Goal: Task Accomplishment & Management: Manage account settings

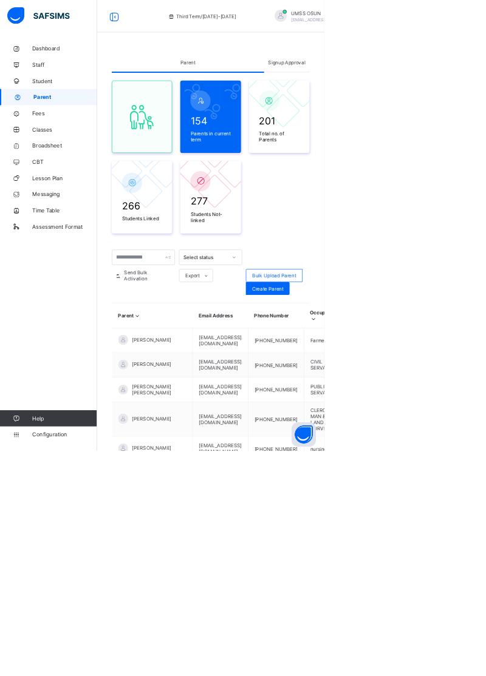
click at [58, 657] on span "Configuration" at bounding box center [97, 652] width 97 height 10
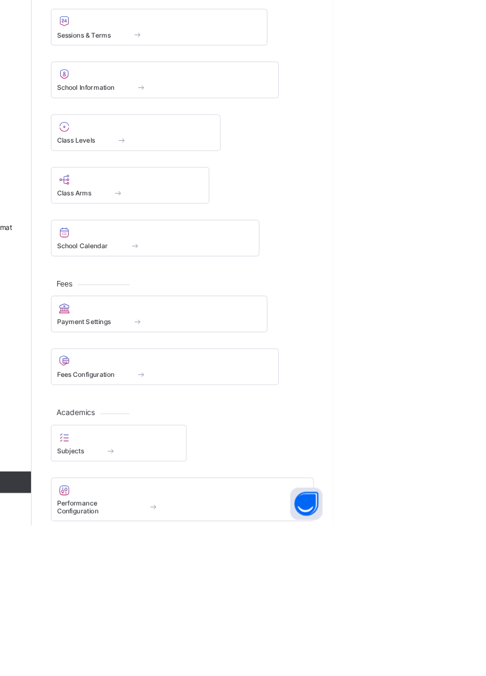
scroll to position [5, 0]
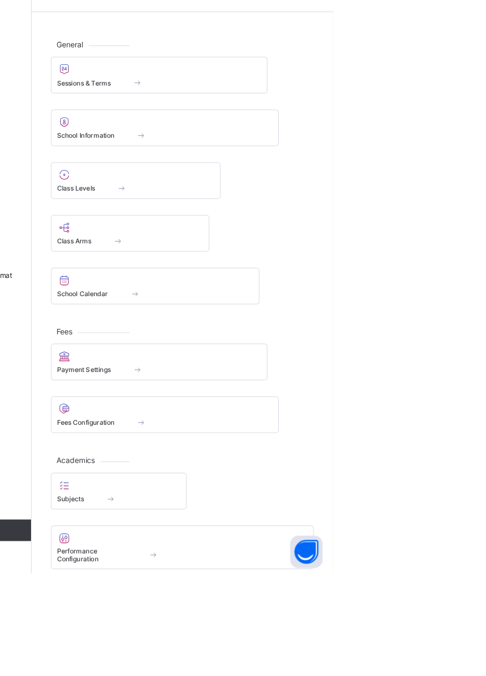
click at [209, 231] on div at bounding box center [263, 226] width 178 height 15
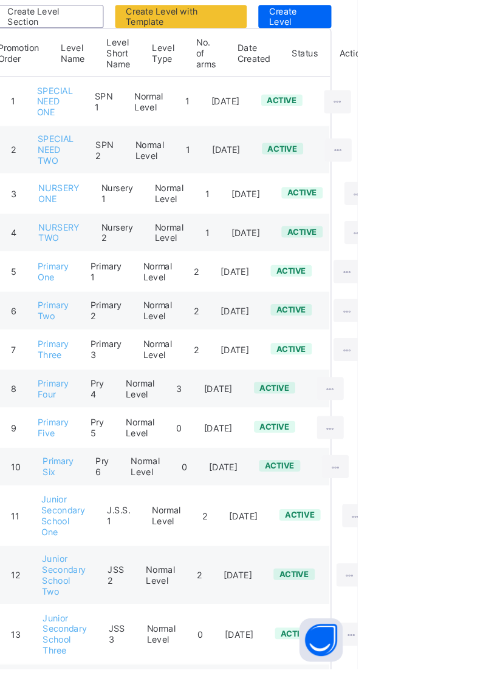
click at [473, 333] on div at bounding box center [477, 342] width 22 height 19
click at [468, 333] on div at bounding box center [477, 342] width 22 height 19
click at [0, 0] on div "View Class Level" at bounding box center [0, 0] width 0 height 0
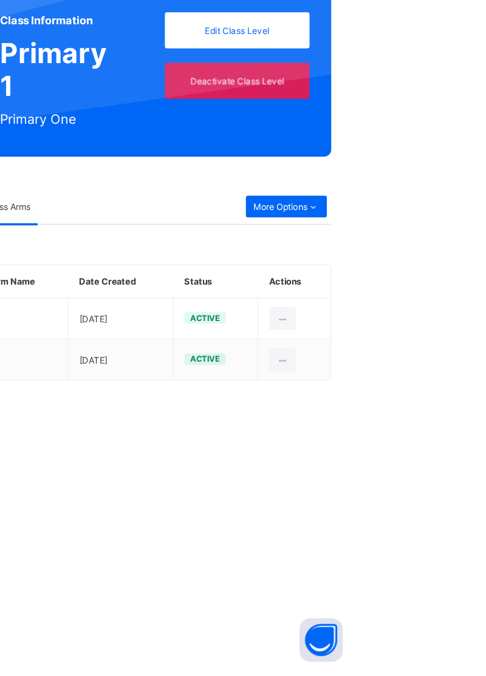
click at [438, 284] on span "More Options" at bounding box center [426, 287] width 56 height 9
click at [437, 331] on div "Result Configuration" at bounding box center [419, 336] width 69 height 12
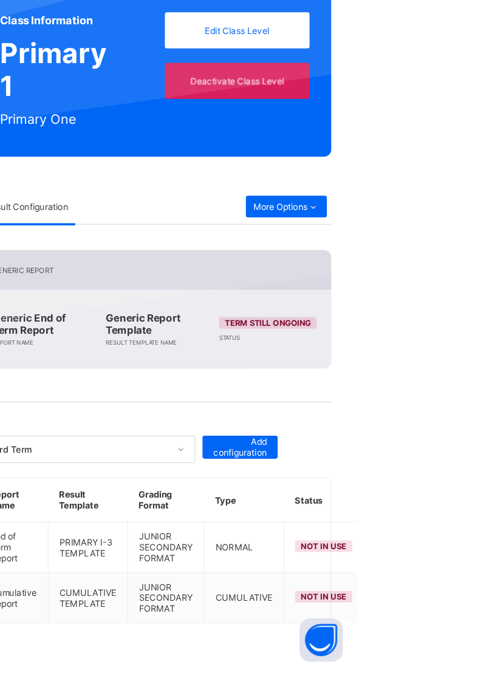
click at [465, 620] on div "Set in use" at bounding box center [482, 623] width 70 height 12
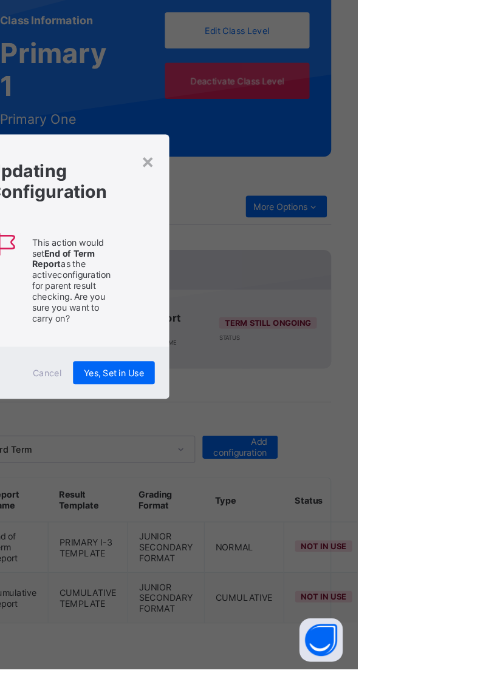
click at [307, 432] on span "Yes, Set in Use" at bounding box center [281, 427] width 50 height 9
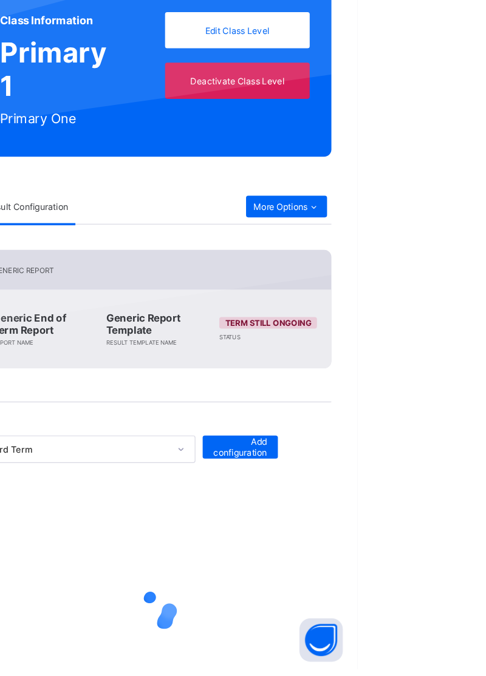
click at [396, 595] on div at bounding box center [316, 627] width 296 height 231
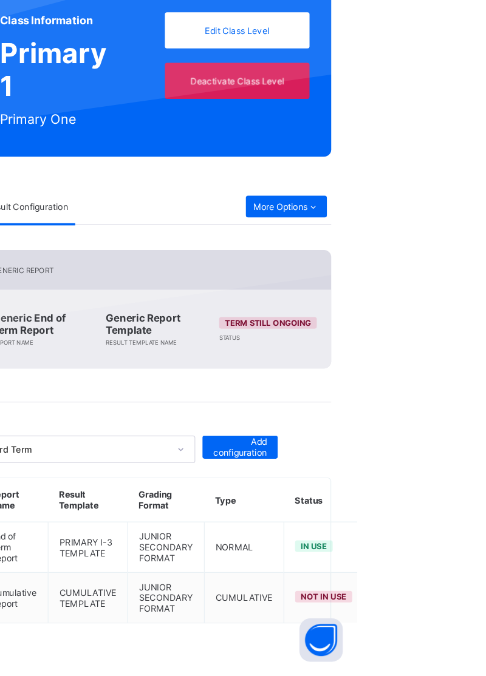
click at [459, 660] on div "Set in use" at bounding box center [482, 666] width 70 height 12
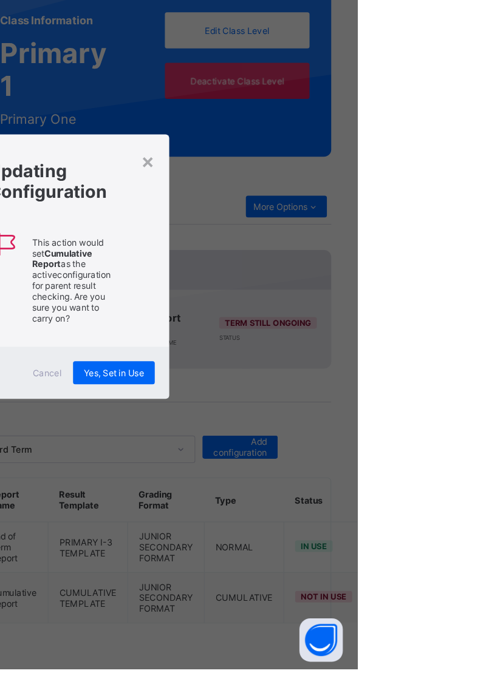
click at [316, 437] on div "Yes, Set in Use" at bounding box center [281, 427] width 69 height 19
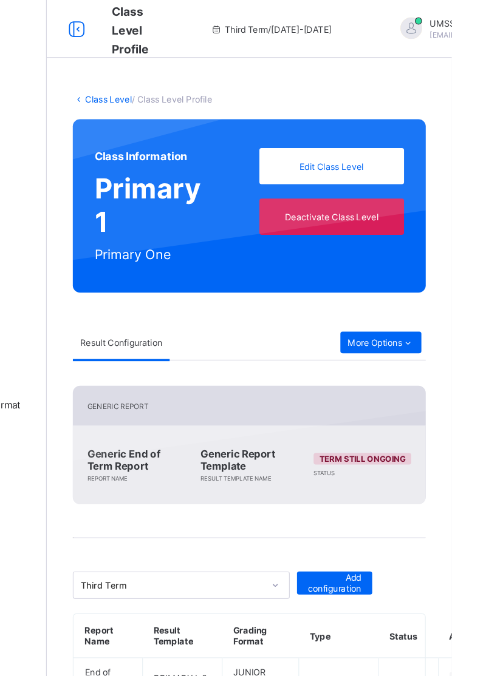
click at [193, 81] on link "Class Level" at bounding box center [197, 83] width 39 height 9
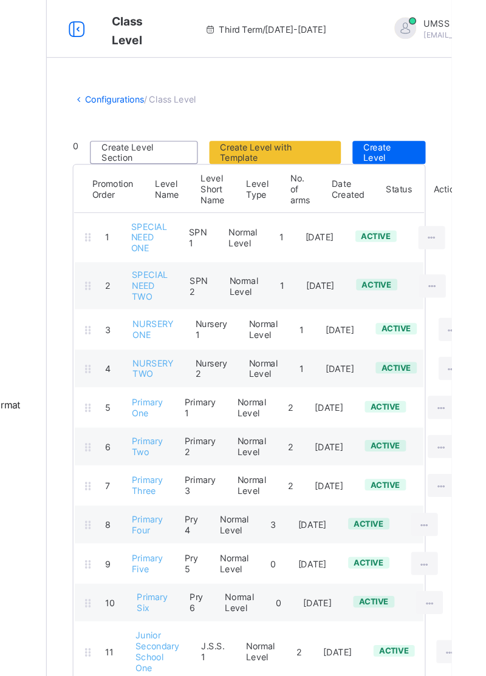
click at [481, 367] on div at bounding box center [477, 374] width 22 height 19
click at [472, 371] on icon at bounding box center [477, 375] width 10 height 9
click at [469, 367] on div at bounding box center [477, 374] width 22 height 19
click at [467, 367] on div at bounding box center [477, 374] width 22 height 19
click at [0, 0] on div "View Class Level" at bounding box center [0, 0] width 0 height 0
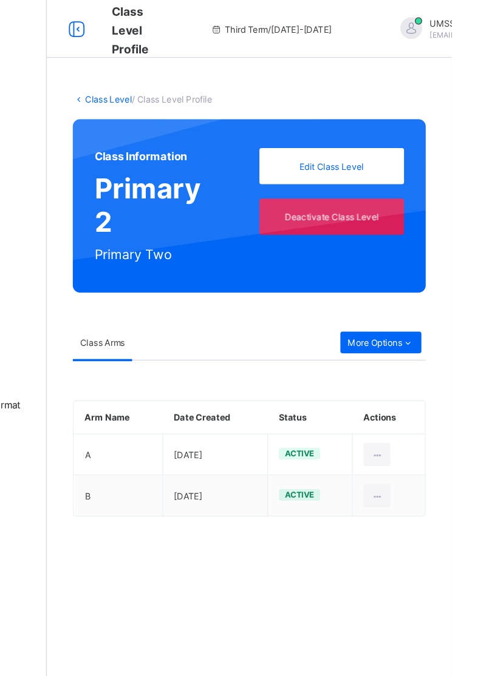
click at [447, 287] on icon at bounding box center [449, 287] width 10 height 9
click at [441, 335] on div "Result Configuration" at bounding box center [419, 336] width 69 height 12
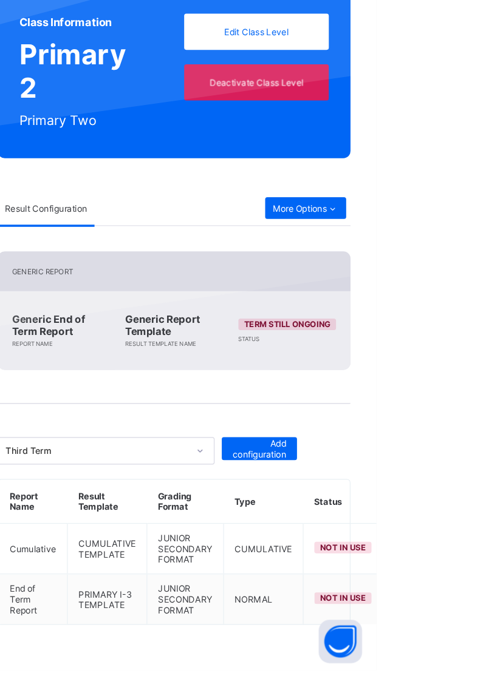
click at [464, 617] on div "Set in use" at bounding box center [482, 623] width 70 height 12
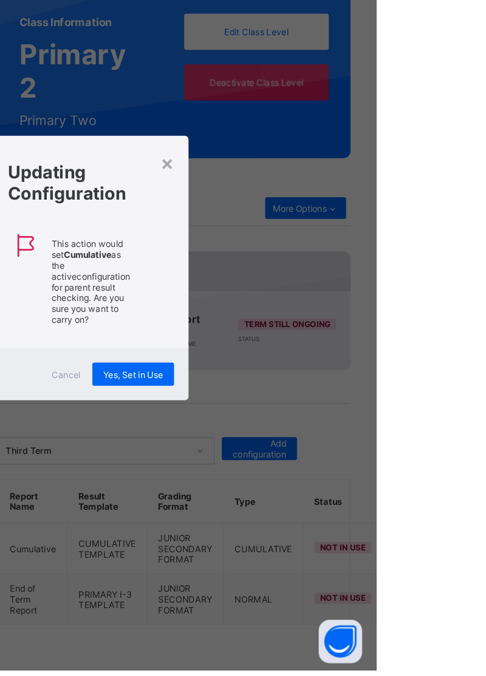
click at [316, 437] on div "Yes, Set in Use" at bounding box center [281, 427] width 69 height 19
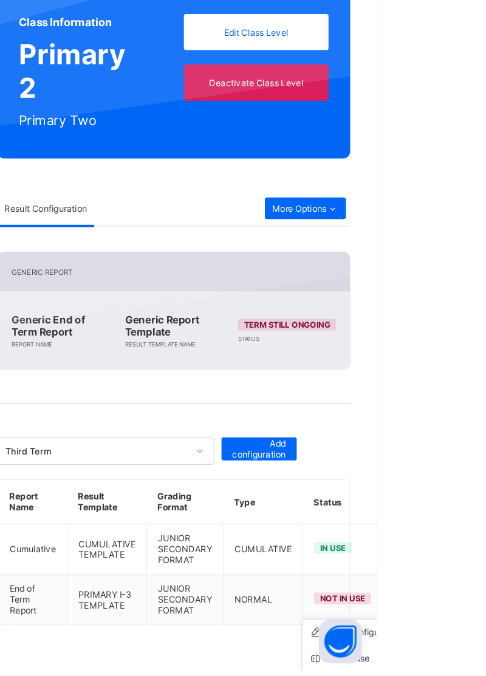
click at [464, 660] on div "Set in use" at bounding box center [482, 666] width 70 height 12
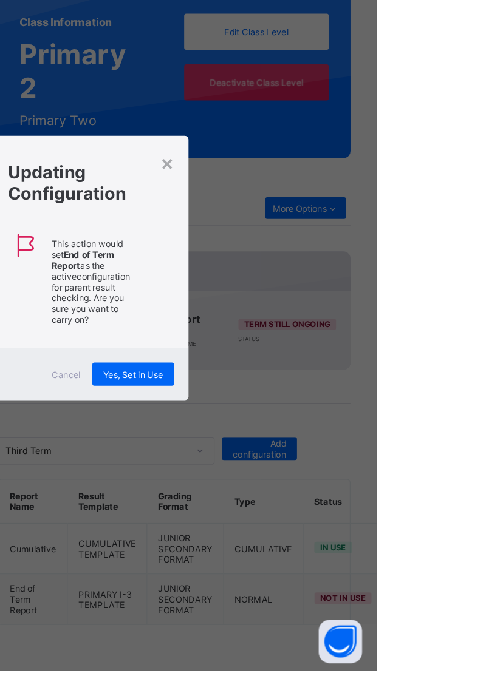
click at [307, 432] on span "Yes, Set in Use" at bounding box center [281, 427] width 50 height 9
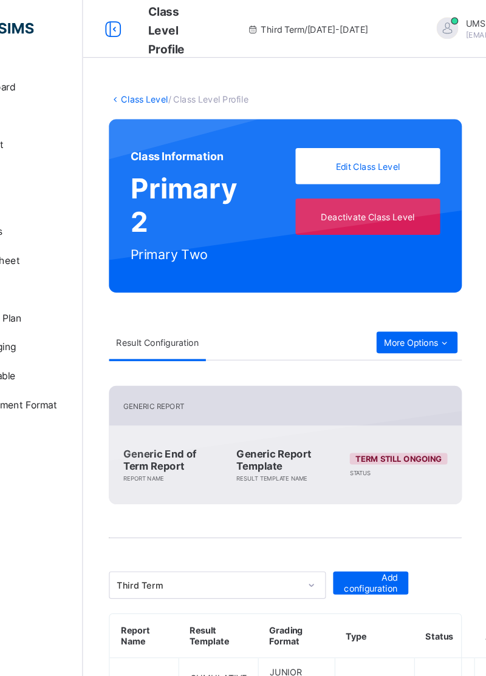
click at [195, 79] on link "Class Level" at bounding box center [197, 83] width 39 height 9
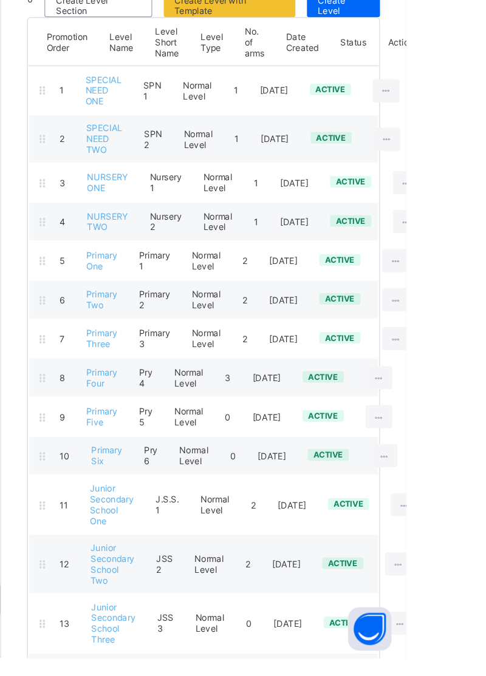
click at [469, 365] on div at bounding box center [477, 374] width 22 height 19
click at [485, 382] on html "Class Level Third Term / [DATE]-[DATE] UMSS OSUN [EMAIL_ADDRESS][DOMAIN_NAME] D…" at bounding box center [243, 424] width 486 height 848
click at [469, 401] on div at bounding box center [477, 407] width 22 height 19
click at [0, 0] on div "View Class Level" at bounding box center [0, 0] width 0 height 0
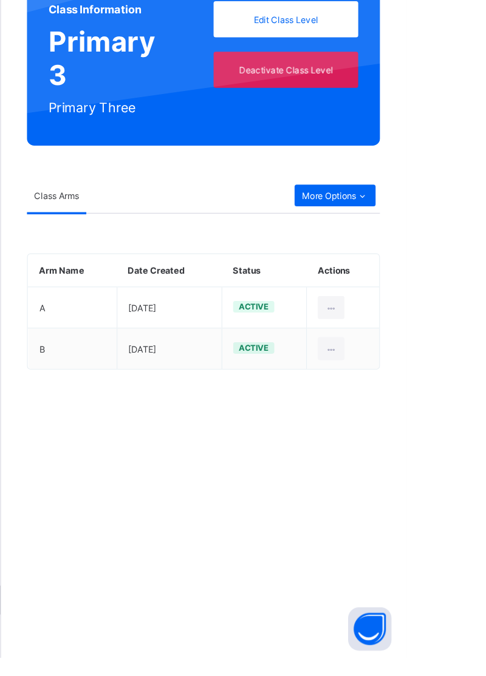
click at [447, 289] on icon at bounding box center [449, 287] width 10 height 9
click at [437, 333] on div "Result Configuration" at bounding box center [419, 336] width 69 height 12
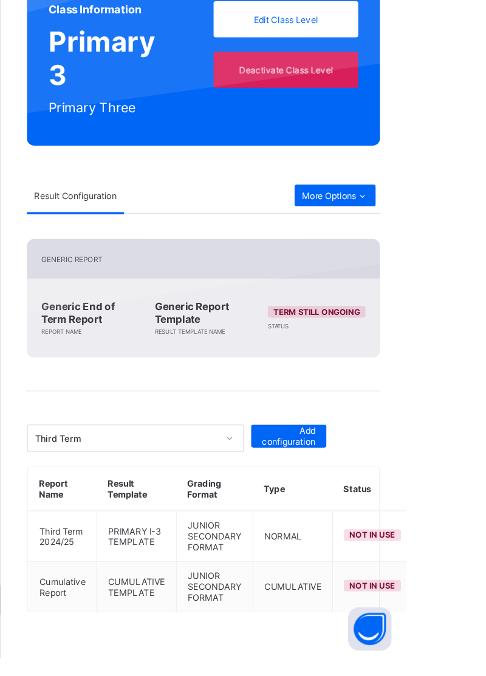
click at [464, 617] on div "Set in use" at bounding box center [482, 623] width 70 height 12
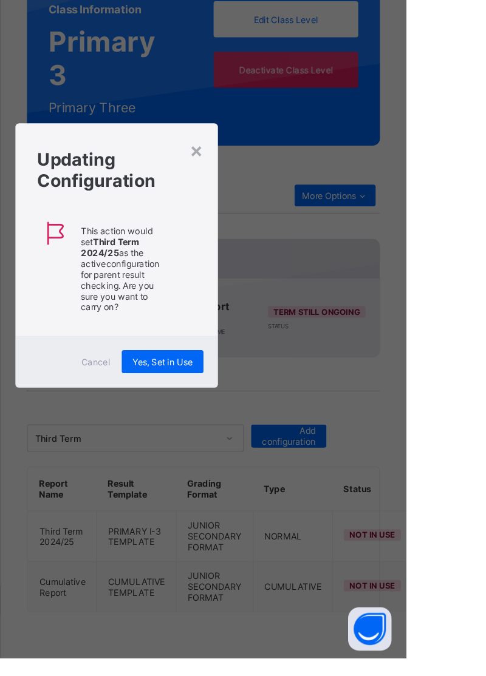
click at [307, 432] on span "Yes, Set in Use" at bounding box center [281, 427] width 50 height 9
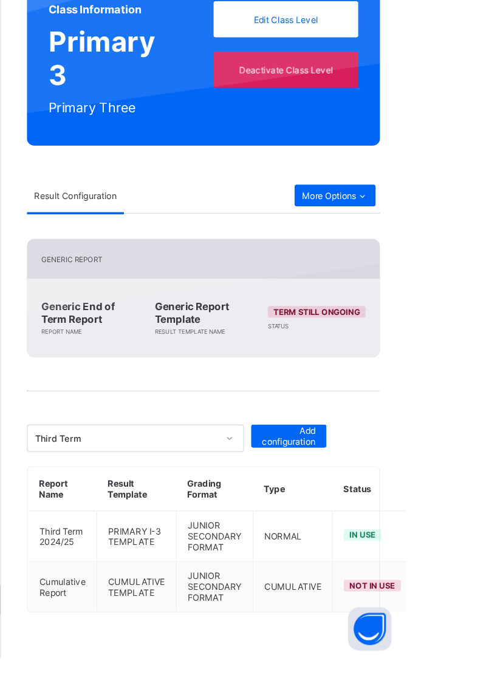
click at [463, 660] on div "Set in use" at bounding box center [482, 666] width 70 height 12
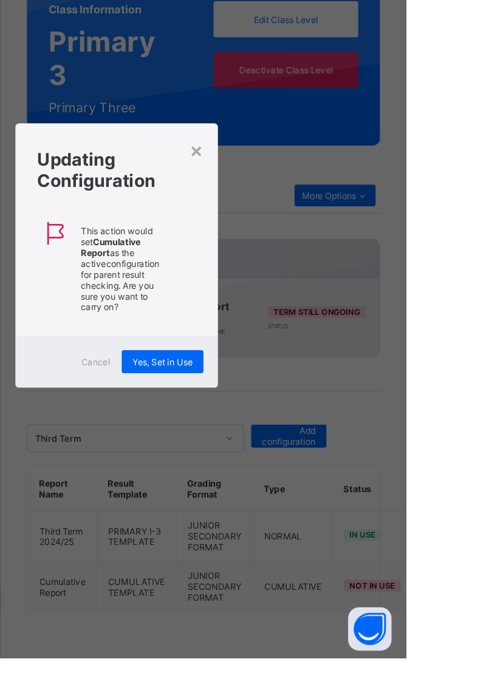
click at [307, 432] on span "Yes, Set in Use" at bounding box center [281, 427] width 50 height 9
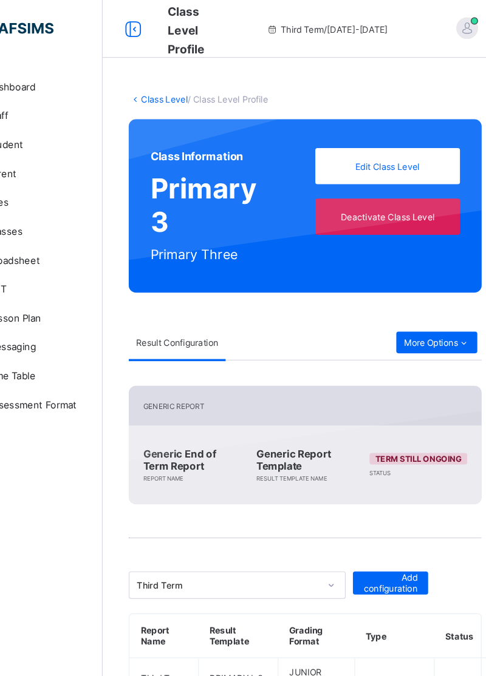
click at [191, 84] on link "Class Level" at bounding box center [197, 83] width 39 height 9
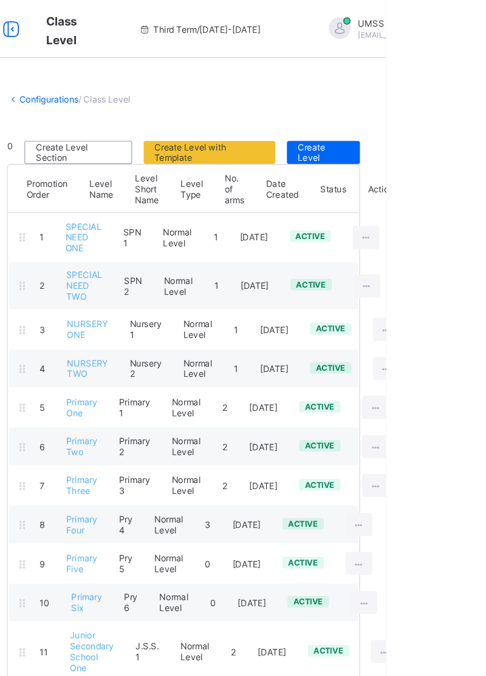
click at [458, 436] on icon at bounding box center [463, 440] width 10 height 9
click at [0, 0] on div "View Class Level" at bounding box center [0, 0] width 0 height 0
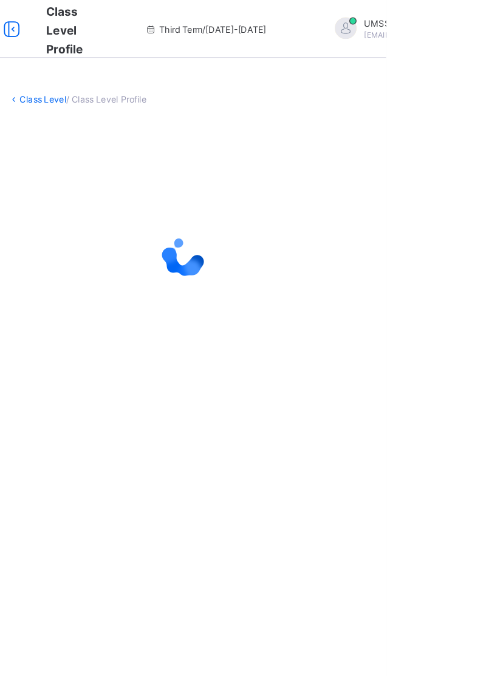
click at [413, 457] on div "Class Level / Class Level Profile" at bounding box center [316, 338] width 340 height 676
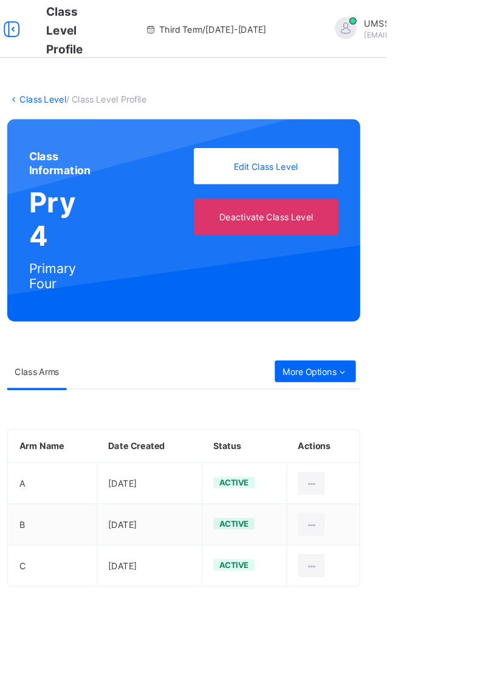
click at [447, 317] on div "More Options" at bounding box center [426, 312] width 68 height 18
click at [441, 359] on div "Result Configuration" at bounding box center [419, 361] width 69 height 12
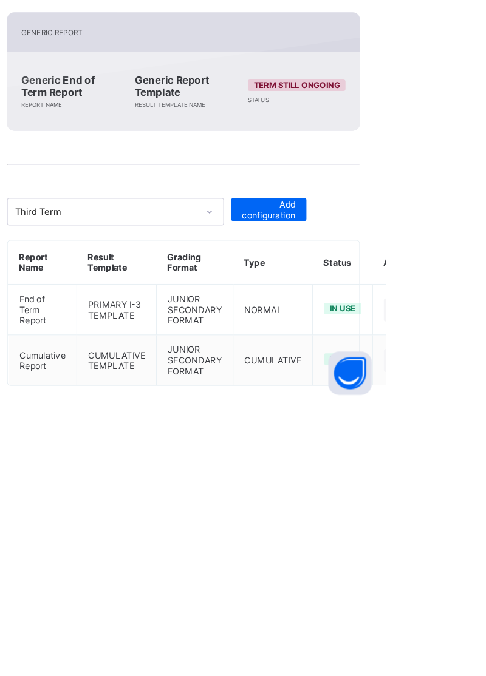
click at [485, 594] on icon at bounding box center [495, 598] width 10 height 9
click at [444, 643] on div "Inactive" at bounding box center [465, 648] width 70 height 12
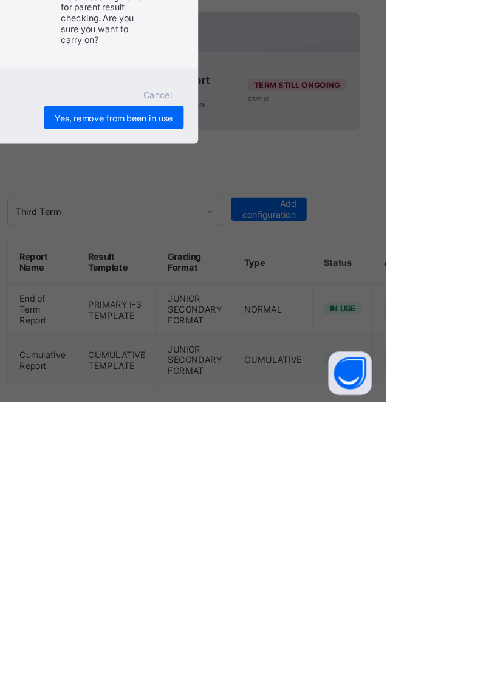
click at [316, 250] on div "×" at bounding box center [310, 239] width 12 height 21
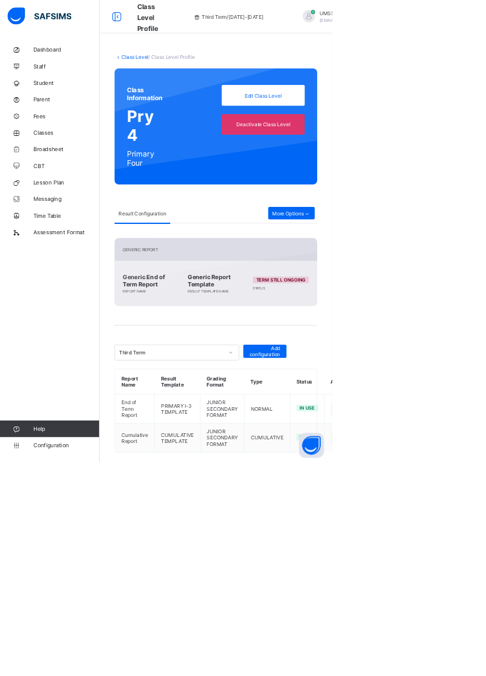
click at [198, 81] on link "Class Level" at bounding box center [197, 83] width 39 height 9
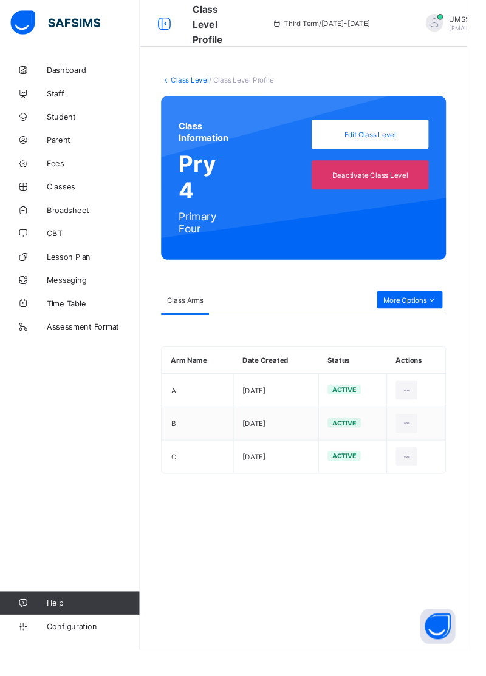
click at [67, 223] on link "Broadsheet" at bounding box center [73, 218] width 146 height 24
